Goal: Check status: Check status

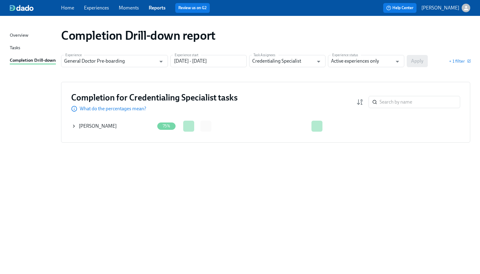
click at [73, 125] on icon at bounding box center [73, 126] width 5 height 5
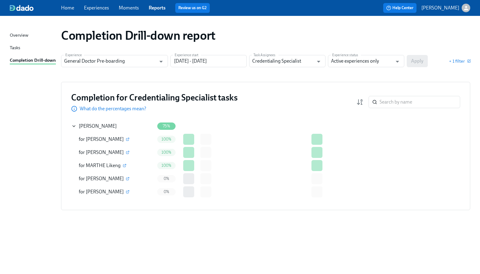
click at [265, 116] on div "Completion for Credentialing Specialist tasks What do the percentages mean? ​ C…" at bounding box center [265, 146] width 409 height 128
click at [237, 59] on input "[DATE] - [DATE]" at bounding box center [208, 61] width 76 height 12
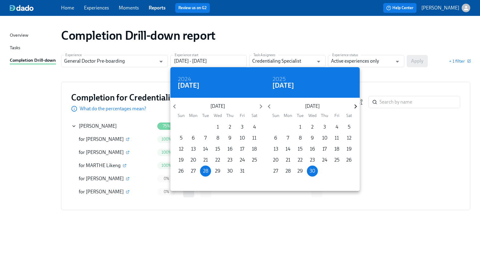
click at [356, 107] on icon "button" at bounding box center [355, 106] width 2 height 4
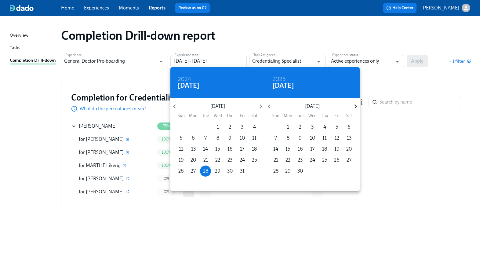
click at [356, 107] on icon "button" at bounding box center [355, 106] width 2 height 4
click at [310, 170] on p "31" at bounding box center [312, 171] width 5 height 7
type input "[DATE] - [DATE]"
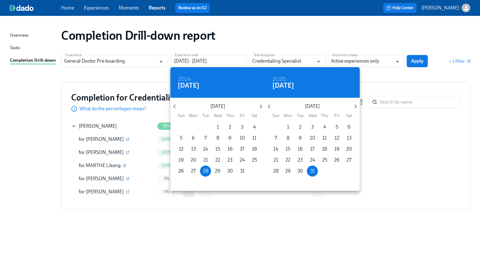
click at [412, 57] on div at bounding box center [240, 137] width 480 height 274
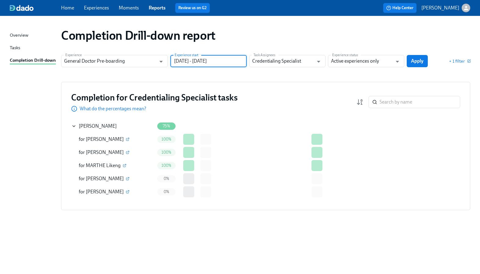
click at [243, 130] on div at bounding box center [244, 125] width 2 height 11
